Goal: Navigation & Orientation: Find specific page/section

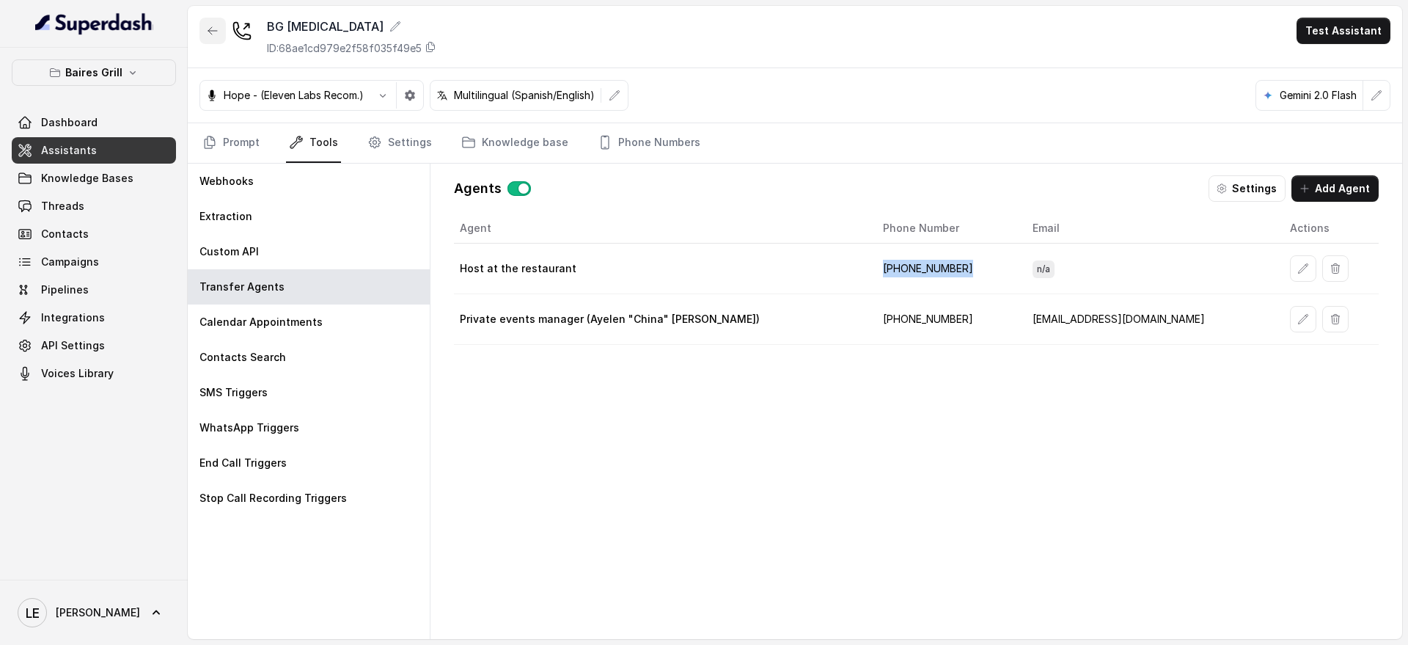
click at [224, 30] on button "button" at bounding box center [212, 31] width 26 height 26
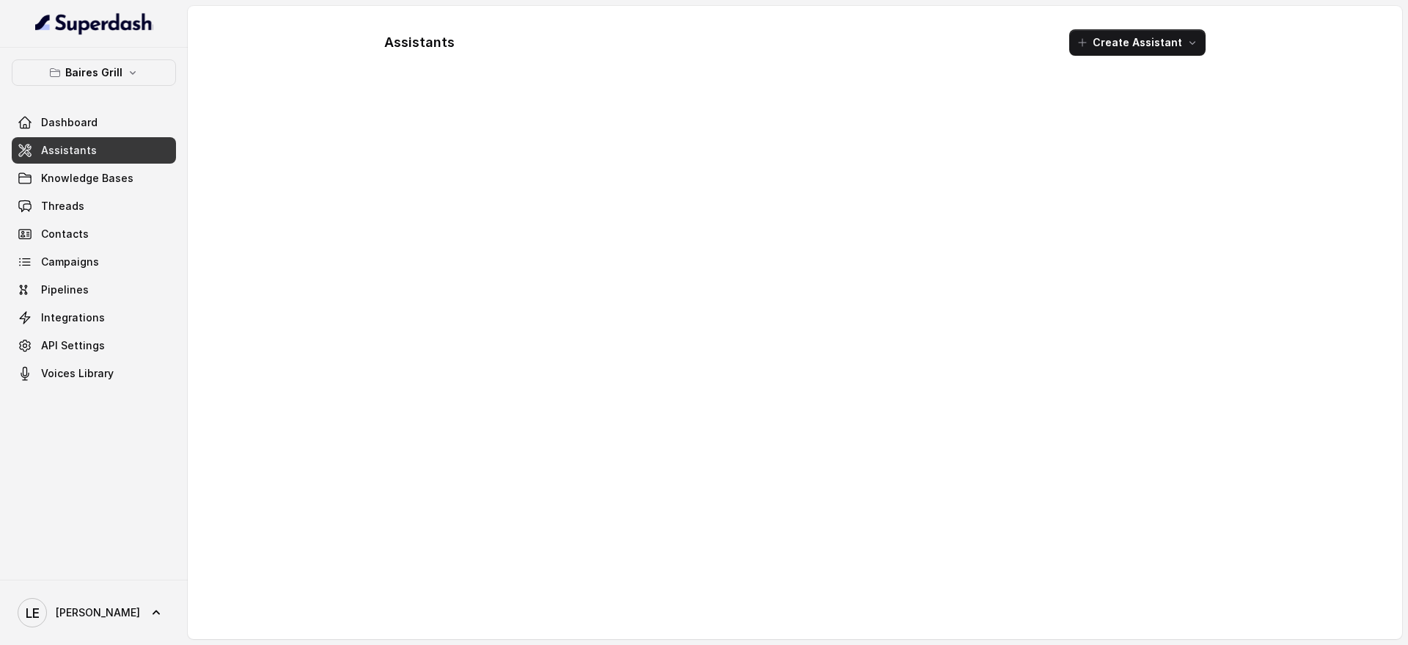
click at [135, 145] on link "Assistants" at bounding box center [94, 150] width 164 height 26
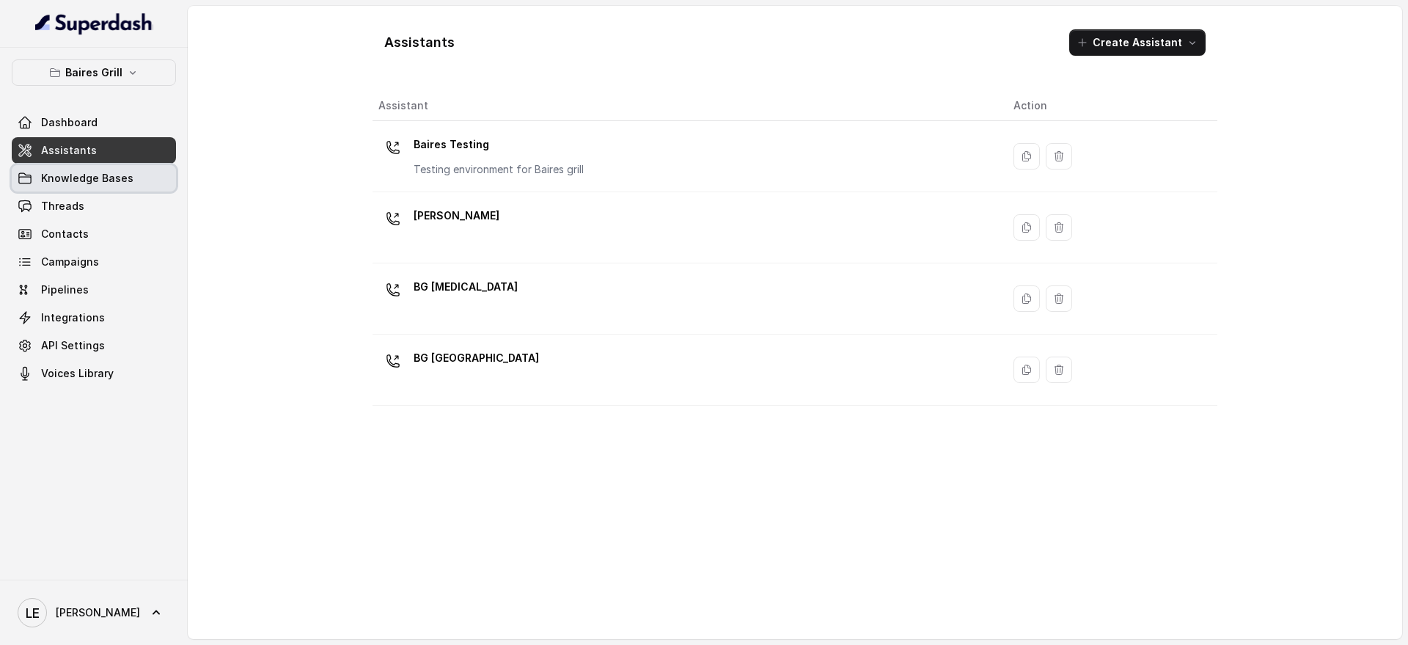
click at [130, 195] on link "Threads" at bounding box center [94, 206] width 164 height 26
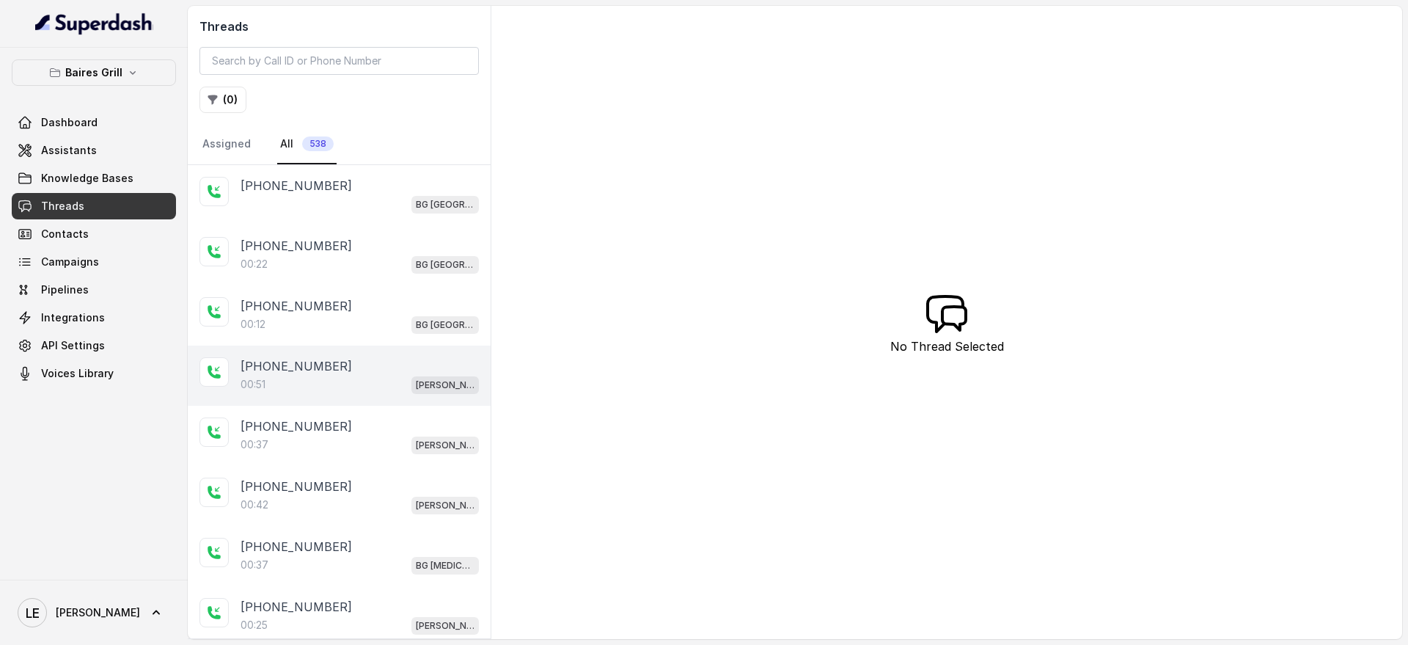
click at [437, 395] on div "[PHONE_NUMBER]:51 [PERSON_NAME]" at bounding box center [339, 375] width 303 height 60
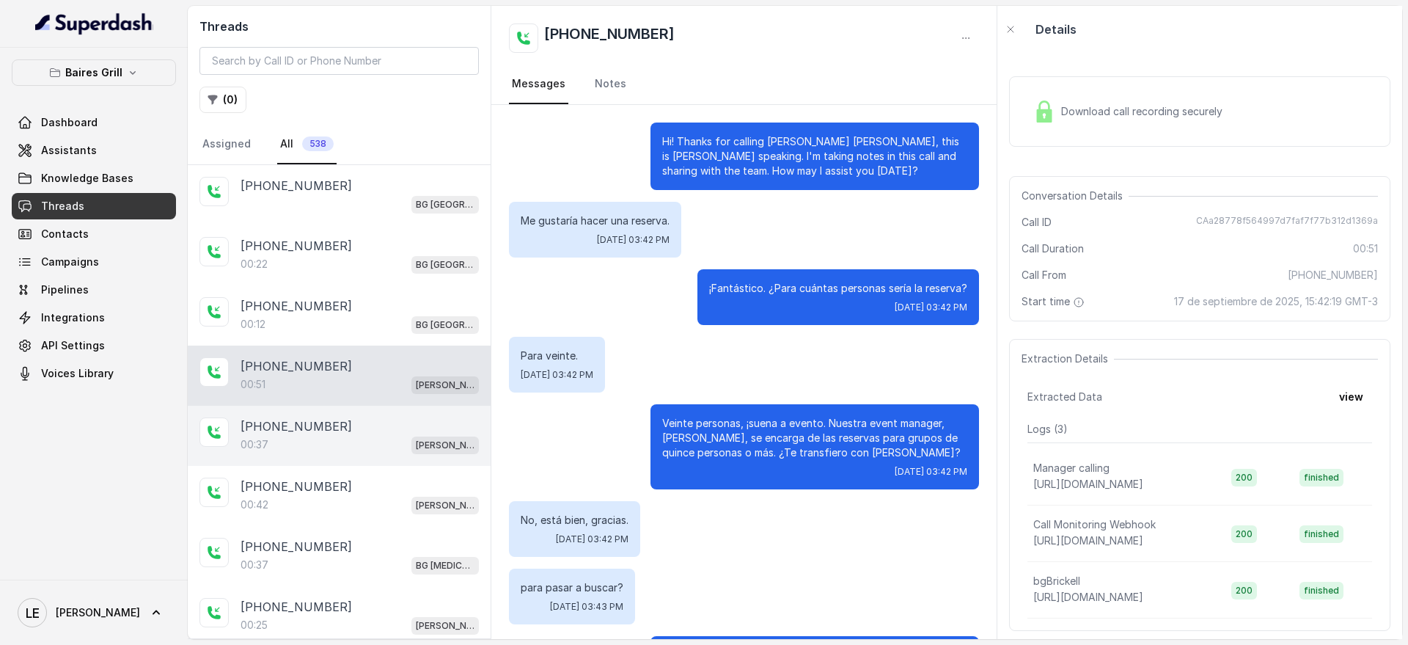
click at [317, 431] on p "[PHONE_NUMBER]" at bounding box center [296, 426] width 111 height 18
